Goal: Communication & Community: Ask a question

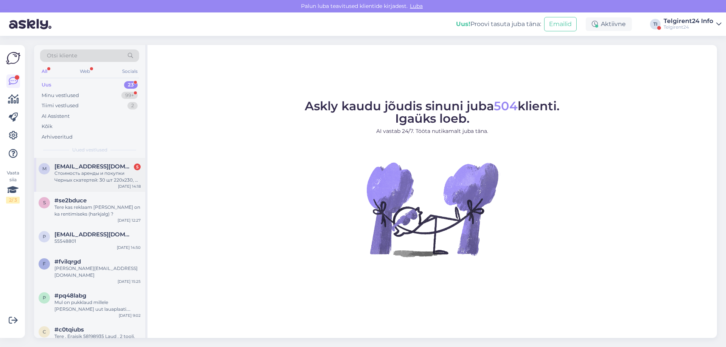
click at [77, 178] on div "Стоимость аренды и покупки Черных скатертей: 30 шт 220х230, и 5 шт 320х220 или …" at bounding box center [97, 177] width 86 height 14
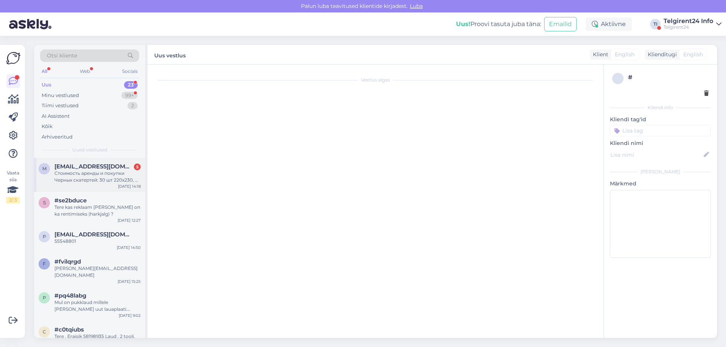
scroll to position [25, 0]
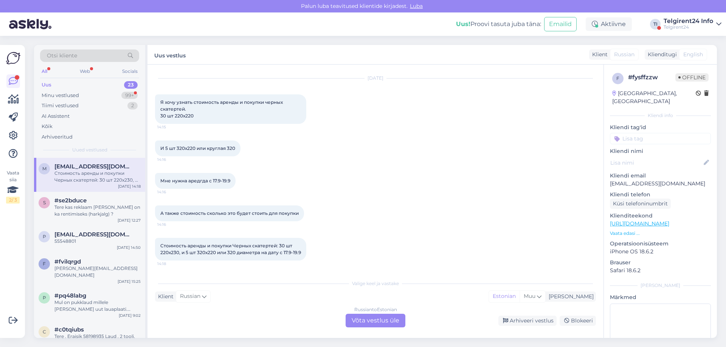
click at [373, 324] on div "Russian to Estonian Võta vestlus üle" at bounding box center [375, 321] width 60 height 14
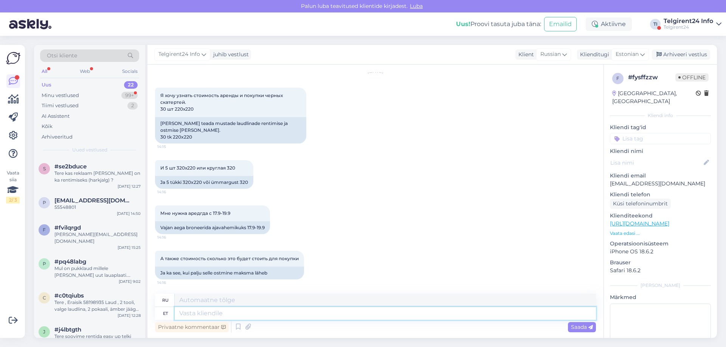
click at [331, 314] on textarea at bounding box center [385, 313] width 421 height 13
type textarea "Tere,"
type textarea "Привет"
type textarea "Tere, k"
type textarea "Привет,"
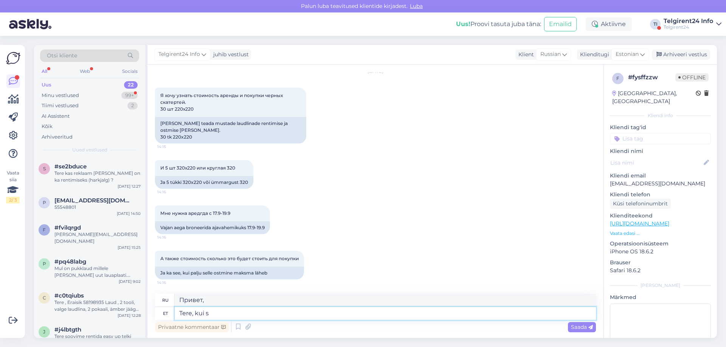
type textarea "Tere, kui so"
type textarea "Привет, если"
type textarea "Tere, kui soovite"
type textarea "Привет, если хочешь"
type textarea "Tere, kui soovite hinnapakkumist võ"
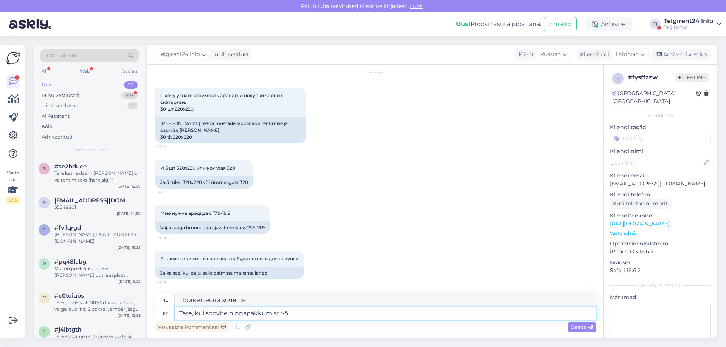
type textarea "Здравствуйте, если вы хотите получить цитату"
type textarea "Tere, kui soovite hinnapakkumist või t"
type textarea "Здравствуйте, если вы хотите получить цитату или"
type textarea "Tere, kui soovite hinnapakkumist või tooteid t"
type textarea "Здравствуйте, если вы хотите получить расценки или продукцию"
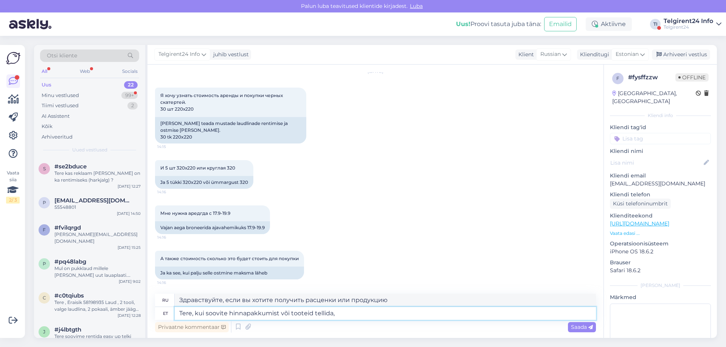
type textarea "Tere, kui soovite hinnapakkumist või tooteid tellida,"
type textarea "Здравствуйте, если вы хотите получить расценки или заказать продукцию,"
type textarea "Tere, kui soovite hinnapakkumist või tooteid tellida, siis"
type textarea "Здравствуйте, если вы хотите получить расценки или заказать продукцию, пожалуйс…"
type textarea "Tere, kui soovite hinnapakkumist või tooteid tellida, siis sooritage p"
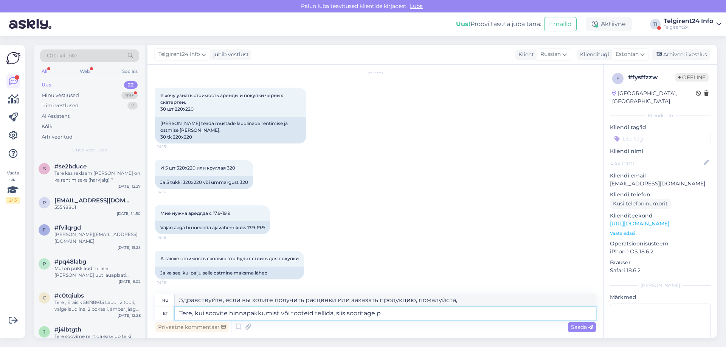
type textarea "Здравствуйте, если вы хотите получить расценки или заказать продукцию, пожалуйс…"
type textarea "Tere, kui soovite hinnapakkumist või tooteid tellida, siis sooritage hinnapärin…"
type textarea "Здравствуйте, если вы хотите получить расценки или заказать продукцию, отправьт…"
type textarea "Tere, kui soovite hinnapakkumist või tooteid tellida, siis sooritage hinnapärin…"
type textarea "Здравствуйте, если вы хотите получить расценки или заказать продукцию, пожалуйс…"
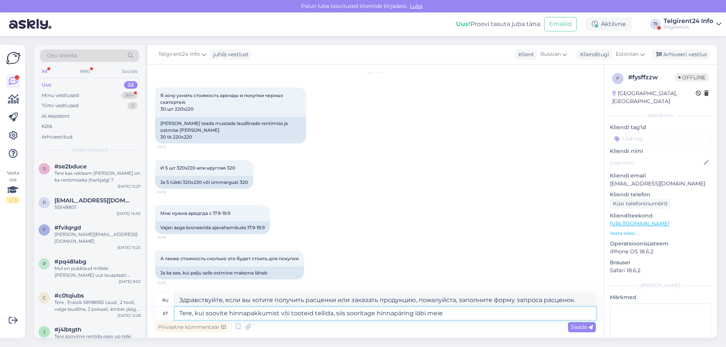
type textarea "Tere, kui soovite hinnapakkumist või tooteid tellida, siis sooritage hinnapärin…"
type textarea "Здравствуйте, если вы хотите получить расценки или заказать продукцию, пожалуйс…"
type textarea "Tere, kui soovite hinnapakkumist või tooteid tellida, siis sooritage hinnapärin…"
type textarea "Здравствуйте, если вы хотите получить расценки или заказать продукцию, пожалуйс…"
type textarea "Tere, kui soovite hinnapakkumist või tooteid tellida, siis sooritage hinnapärin…"
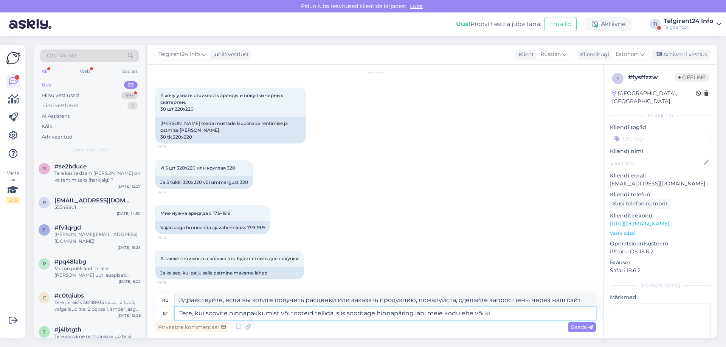
type textarea "Здравствуйте, если вы хотите получить расценки или заказать продукцию, пожалуйс…"
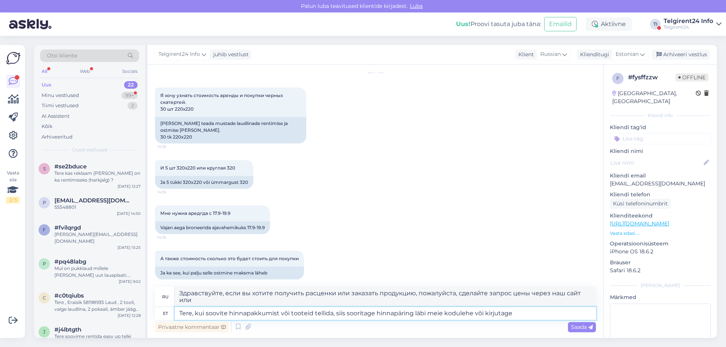
type textarea "Tere, kui soovite hinnapakkumist või tooteid tellida, siis sooritage hinnapärin…"
type textarea "Здравствуйте, если вы хотите получить расценки или заказать продукцию, пожалуйс…"
type textarea "Tere, kui soovite hinnapakkumist või tooteid tellida, siis sooritage hinnapärin…"
type textarea "Здравствуйте, если вы хотите получить ценовое предложение или заказать продукци…"
type textarea "Tere, kui soovite hinnapakkumist või tooteid tellida, siis sooritage hinnapärin…"
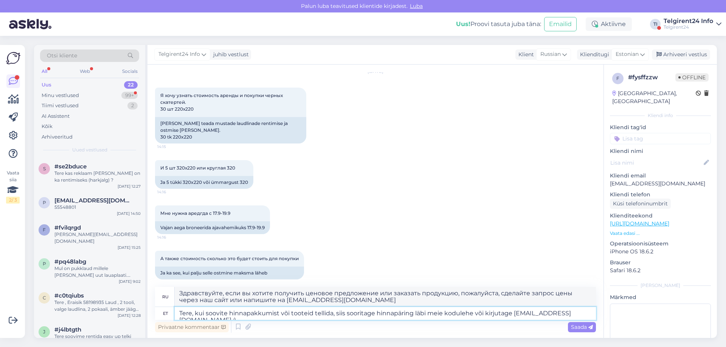
type textarea "Здравствуйте, если вы хотите получить ценовое предложение или заказать продукци…"
type textarea "Tere, kui soovite hinnapakkumist või tooteid tellida, siis sooritage hinnapärin…"
click at [579, 328] on span "Saada" at bounding box center [582, 327] width 22 height 7
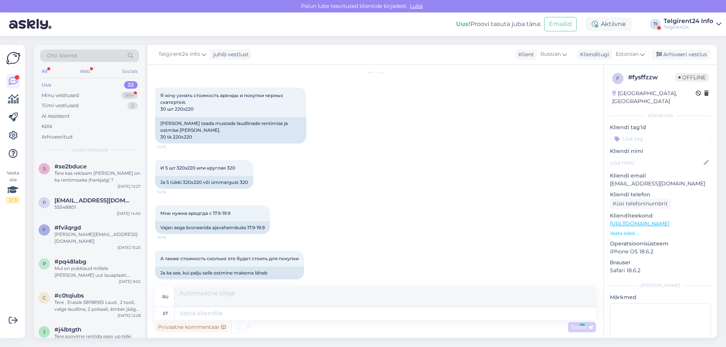
scroll to position [170, 0]
